Goal: Information Seeking & Learning: Learn about a topic

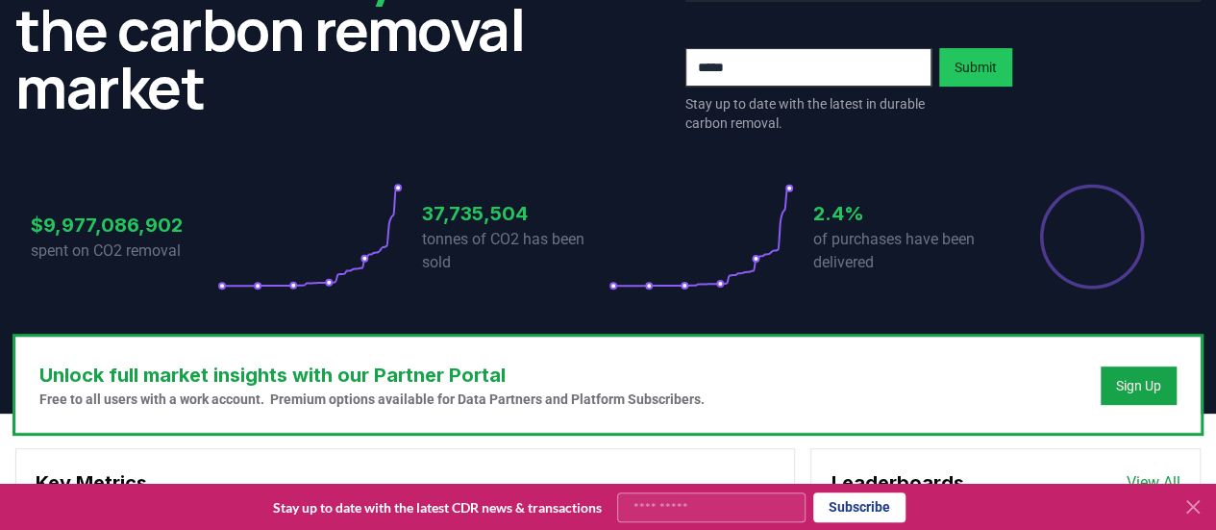
scroll to position [288, 0]
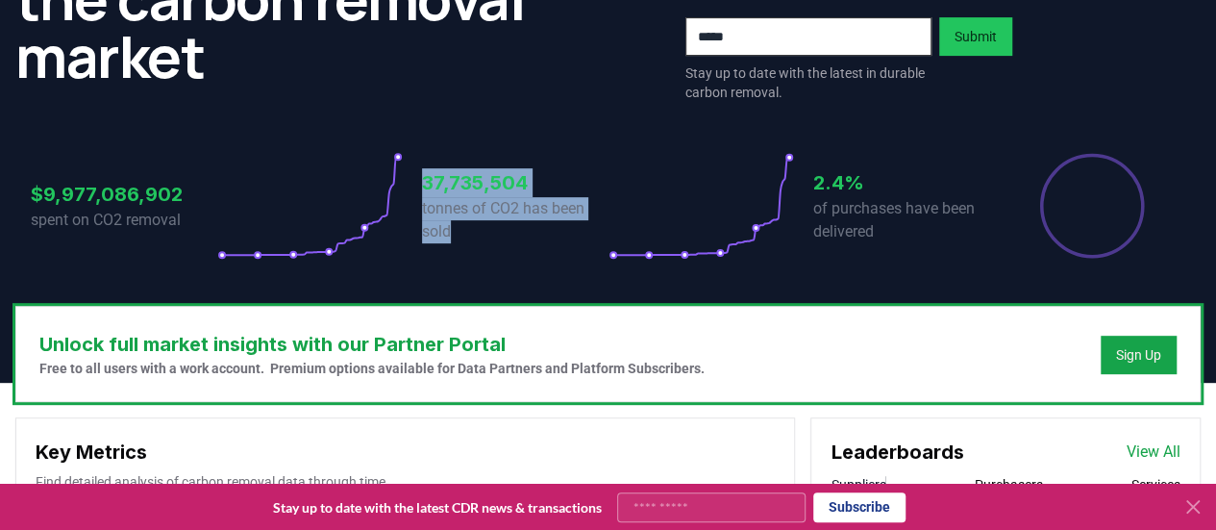
drag, startPoint x: 434, startPoint y: 186, endPoint x: 495, endPoint y: 228, distance: 74.7
click at [498, 232] on div "37,735,504 tonnes of CO2 has been sold" at bounding box center [515, 206] width 187 height 108
click at [481, 188] on h3 "37,735,504" at bounding box center [515, 182] width 187 height 29
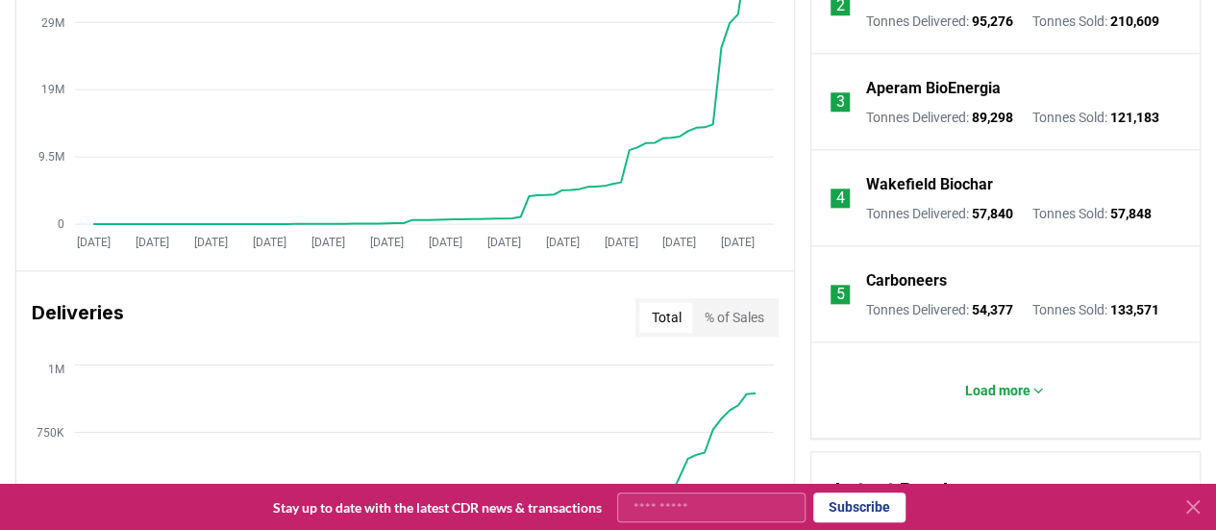
scroll to position [961, 0]
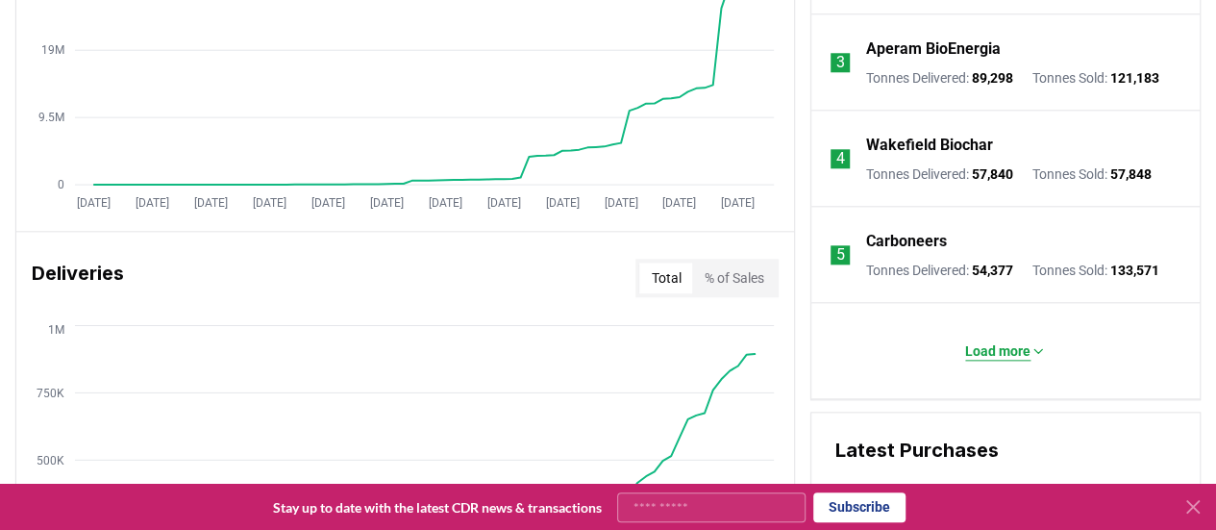
click at [1013, 357] on p "Load more" at bounding box center [997, 350] width 65 height 19
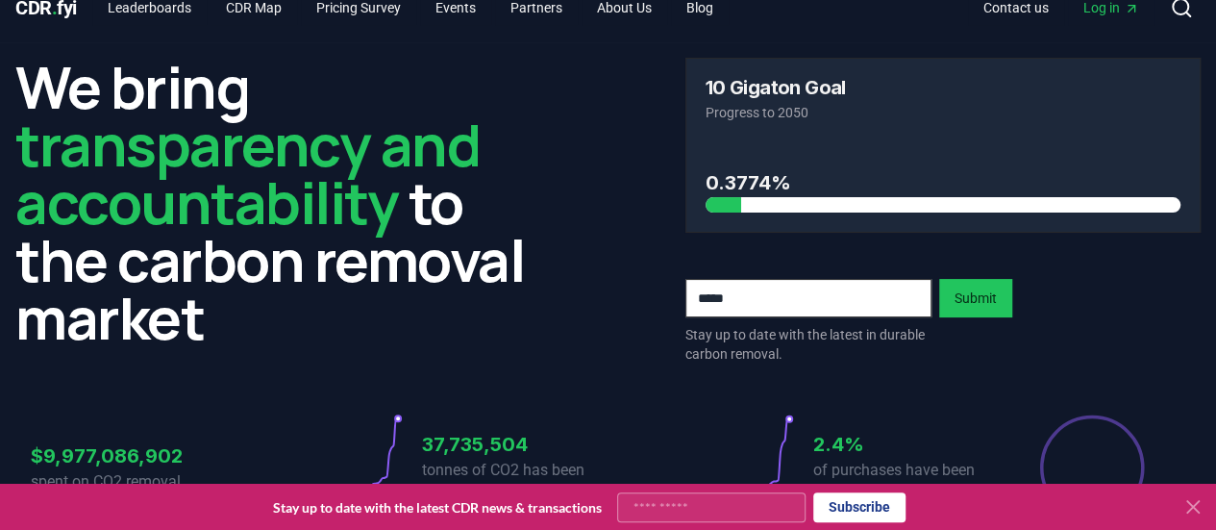
scroll to position [0, 0]
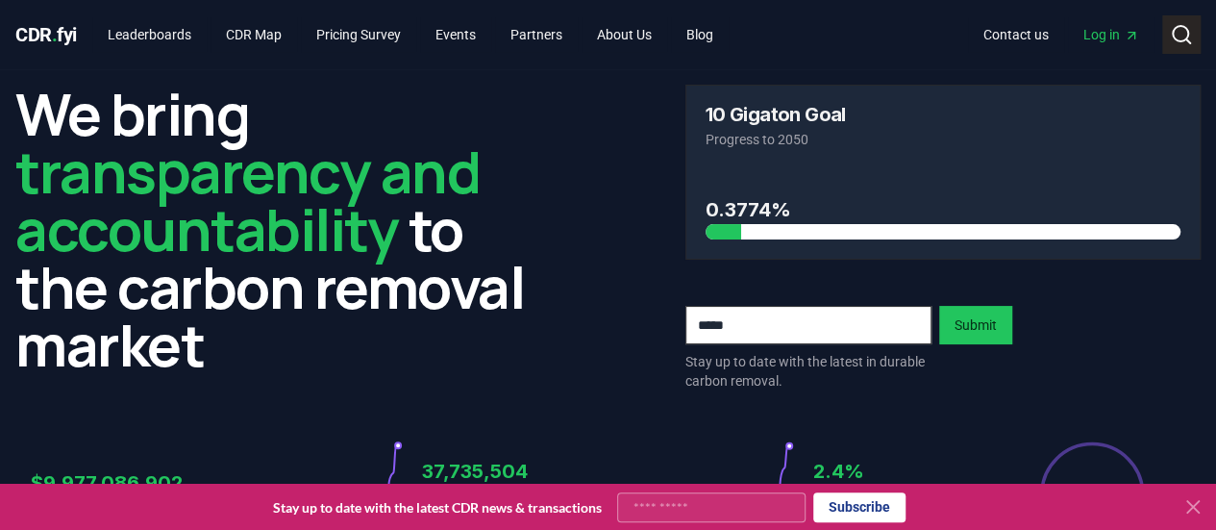
click at [1188, 36] on circle at bounding box center [1180, 33] width 15 height 15
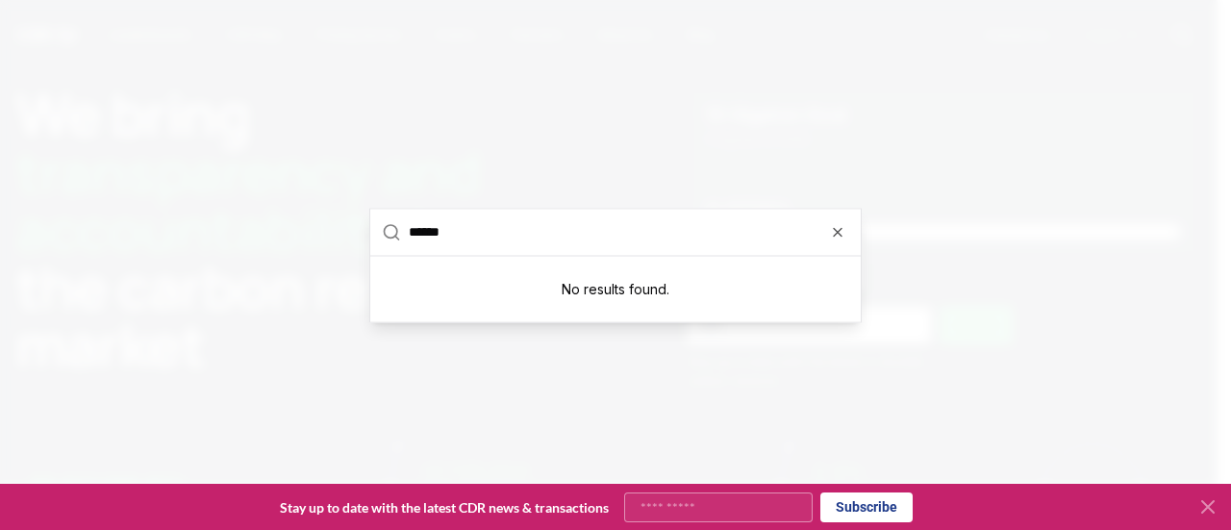
type input "******"
click at [552, 141] on div at bounding box center [615, 265] width 1231 height 530
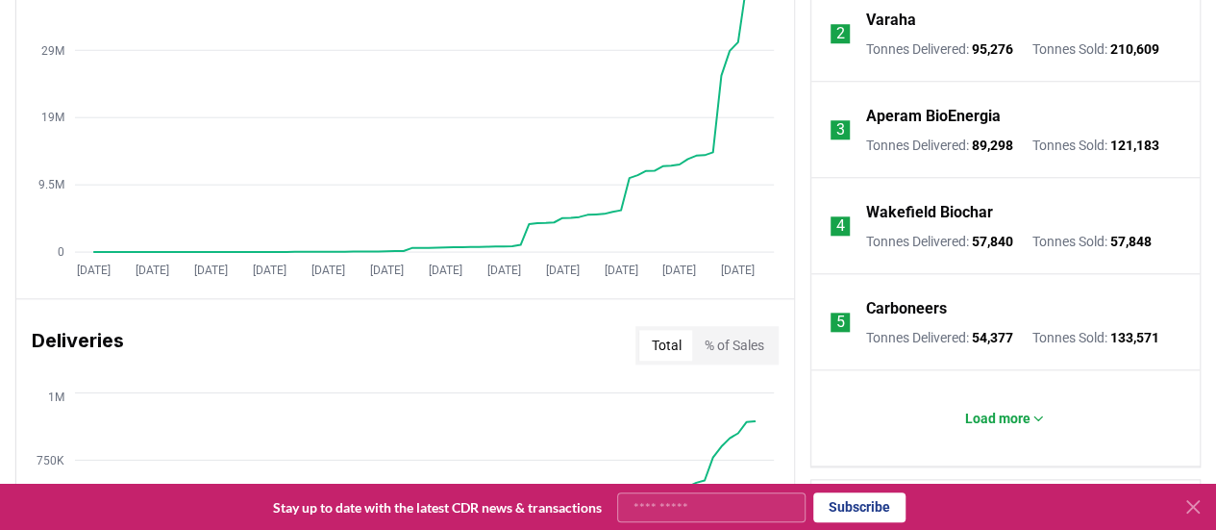
scroll to position [1058, 0]
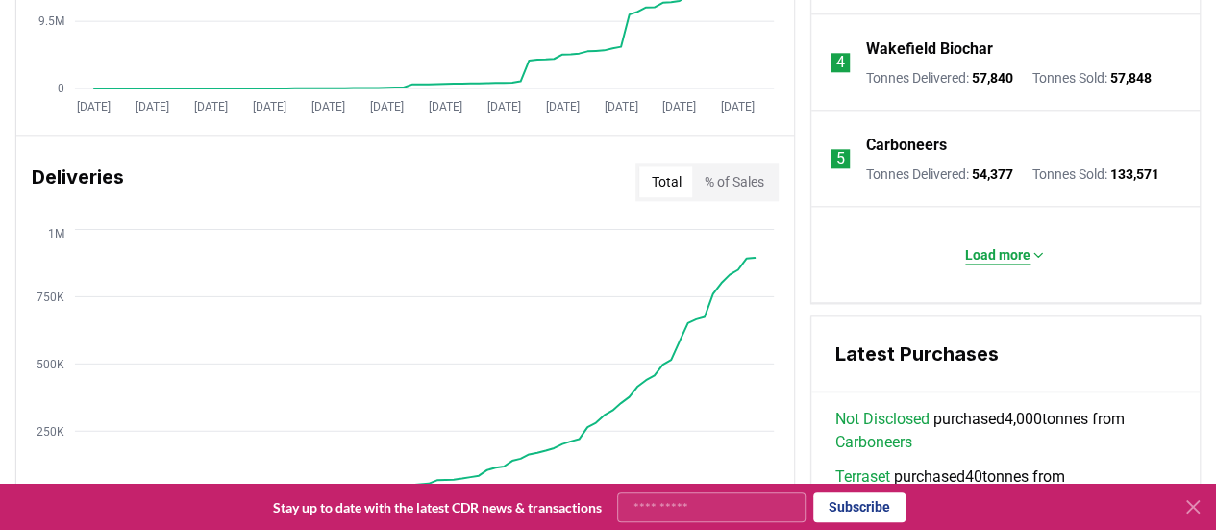
click at [998, 264] on p "Load more" at bounding box center [997, 254] width 65 height 19
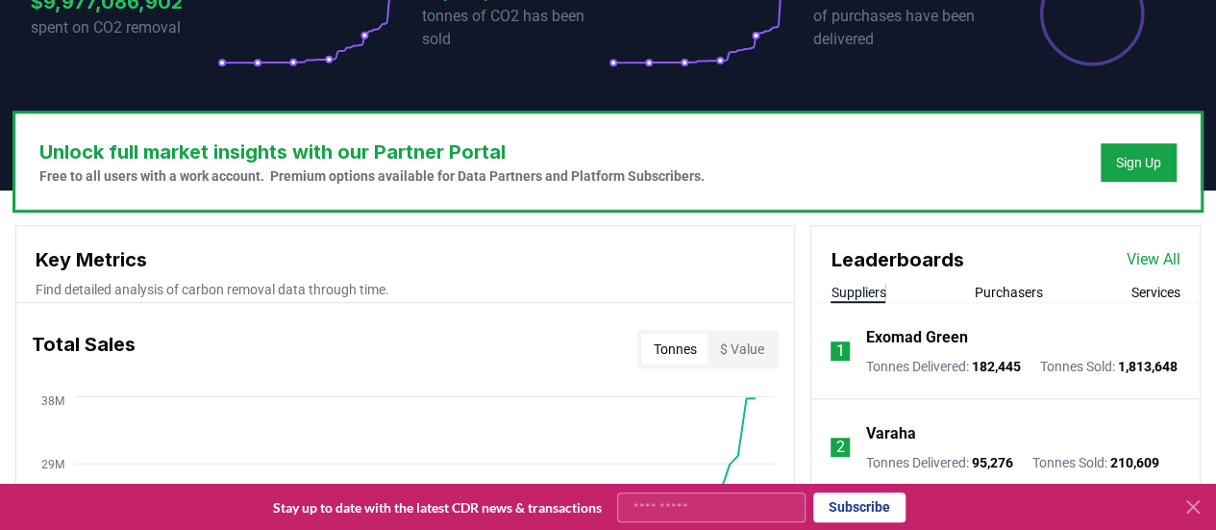
scroll to position [769, 0]
